Goal: Task Accomplishment & Management: Manage account settings

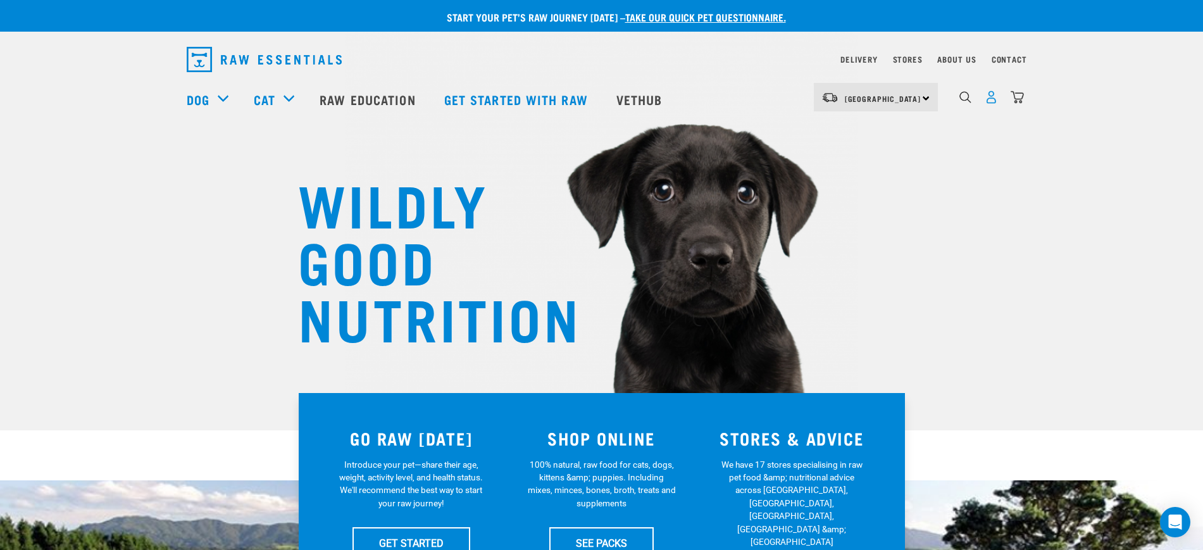
click at [992, 103] on img "dropdown navigation" at bounding box center [991, 97] width 13 height 13
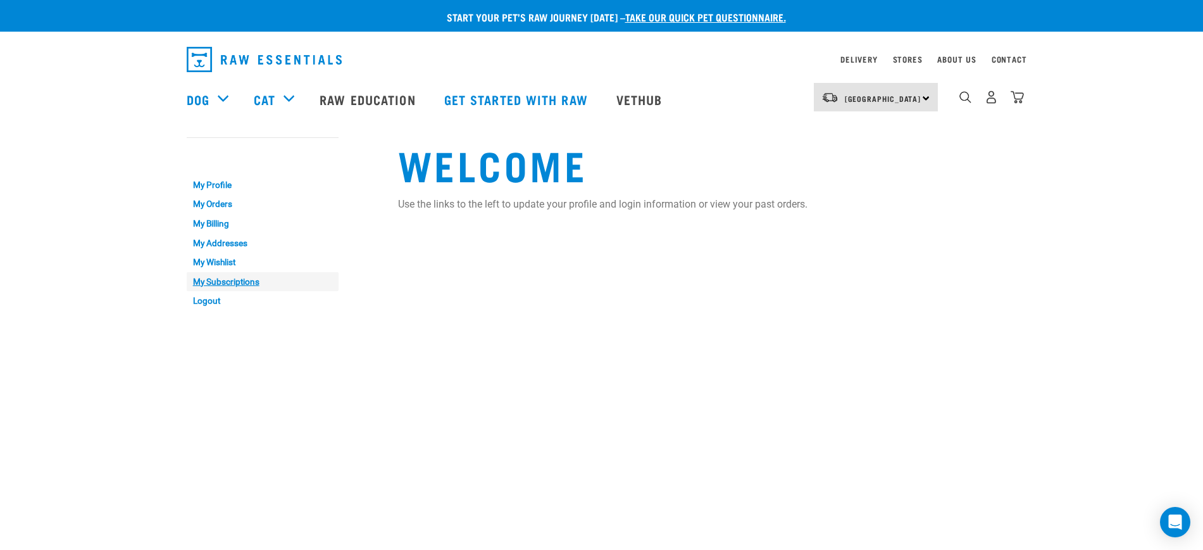
click at [234, 285] on link "My Subscriptions" at bounding box center [263, 282] width 152 height 20
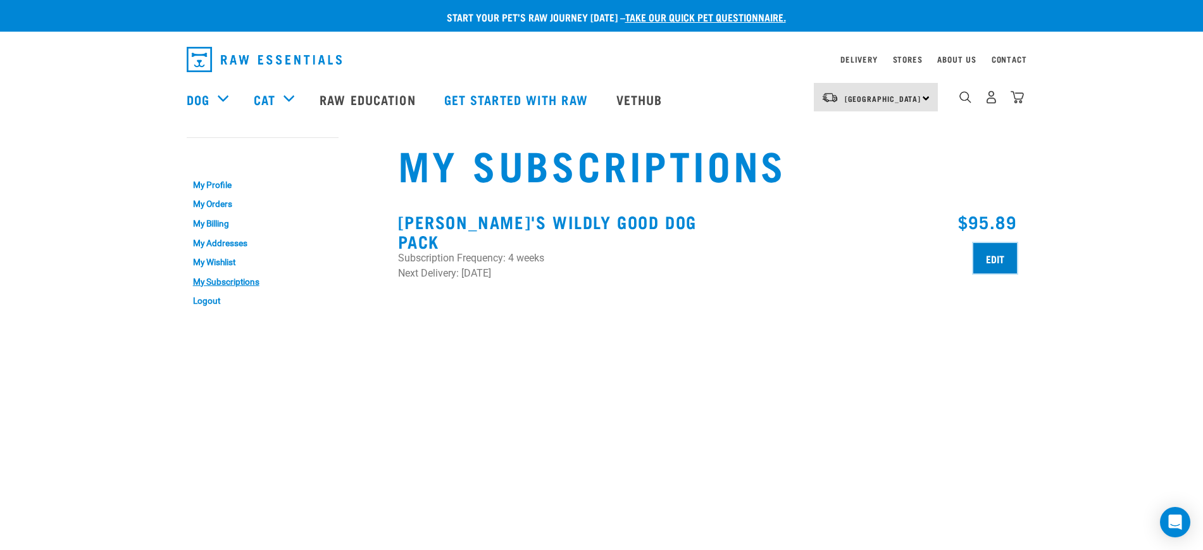
click at [988, 260] on input "Edit" at bounding box center [996, 258] width 44 height 30
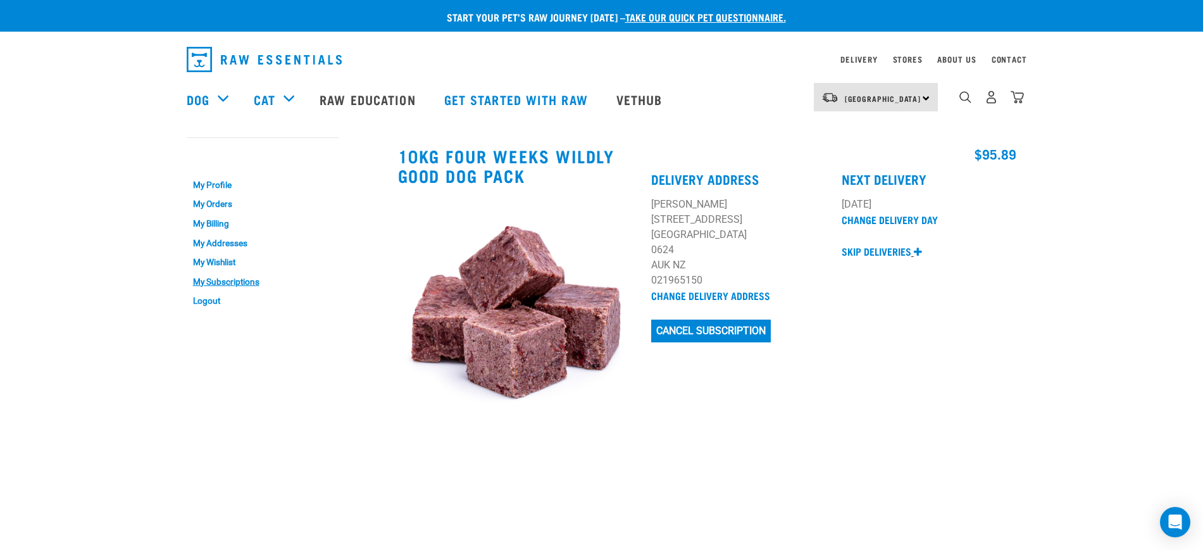
click at [874, 244] on p "Skip deliveries" at bounding box center [877, 251] width 70 height 15
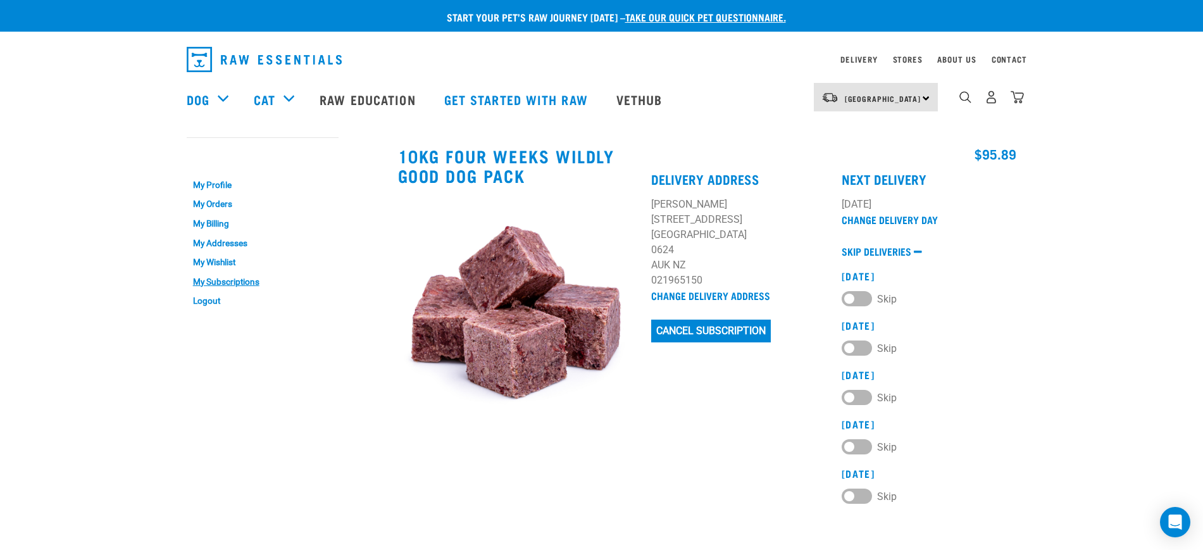
click at [855, 298] on label "Skip" at bounding box center [869, 298] width 55 height 14
click at [850, 298] on 2025 "Skip" at bounding box center [846, 296] width 8 height 8
checkbox 2025 "true"
